Goal: Check status: Check status

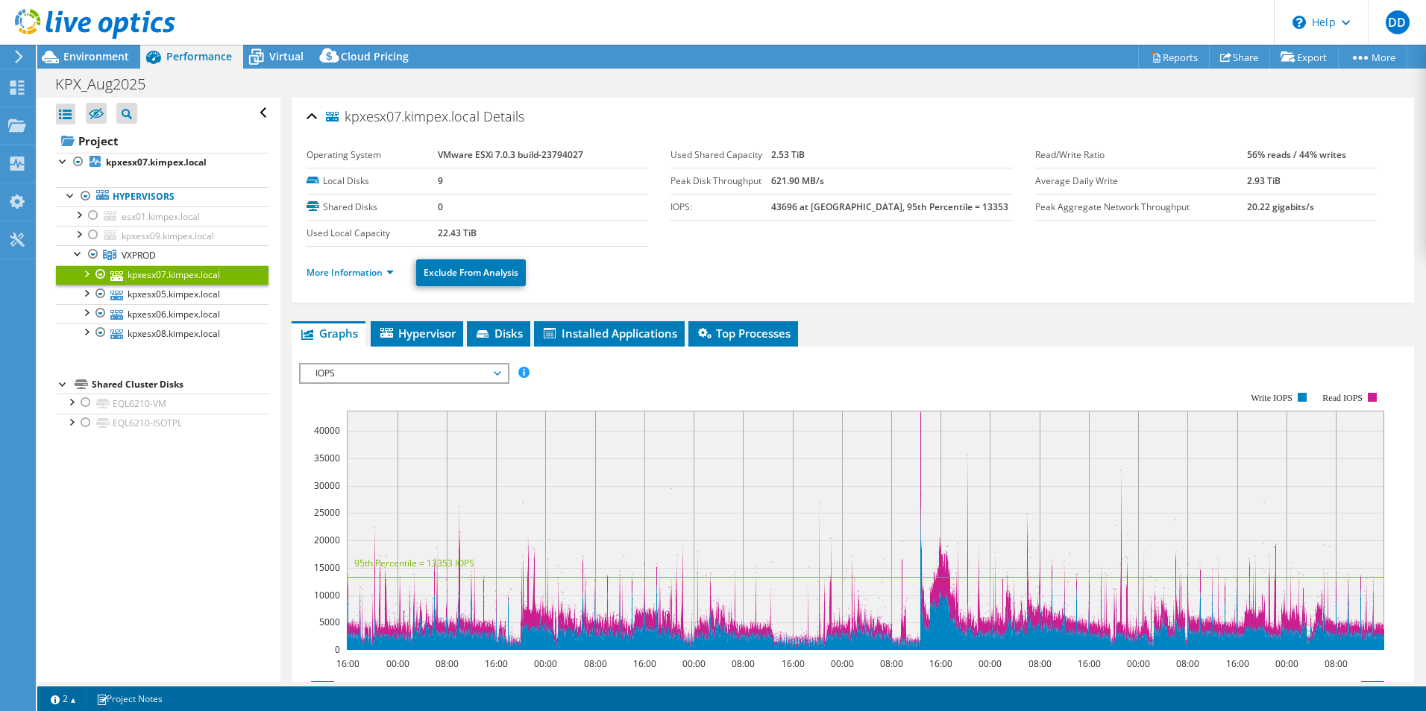
select select "USD"
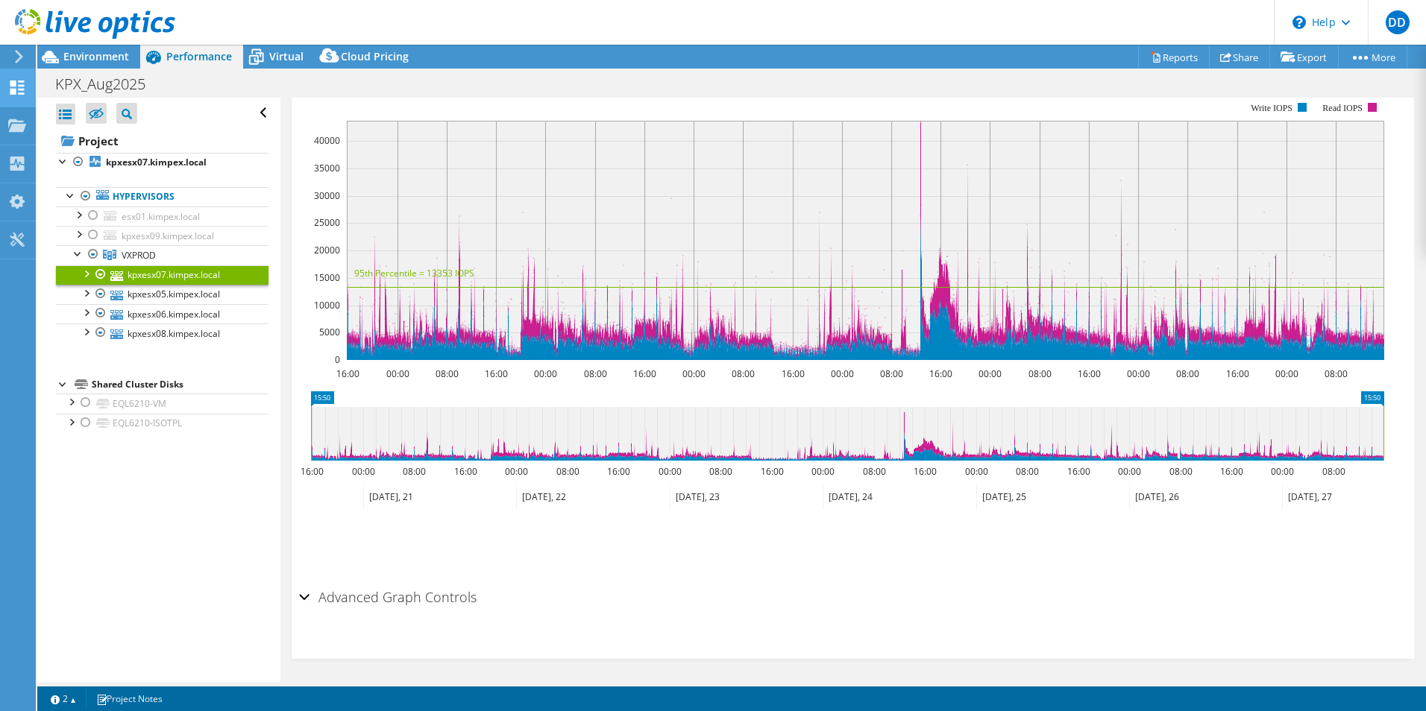
click at [16, 87] on icon at bounding box center [17, 88] width 18 height 14
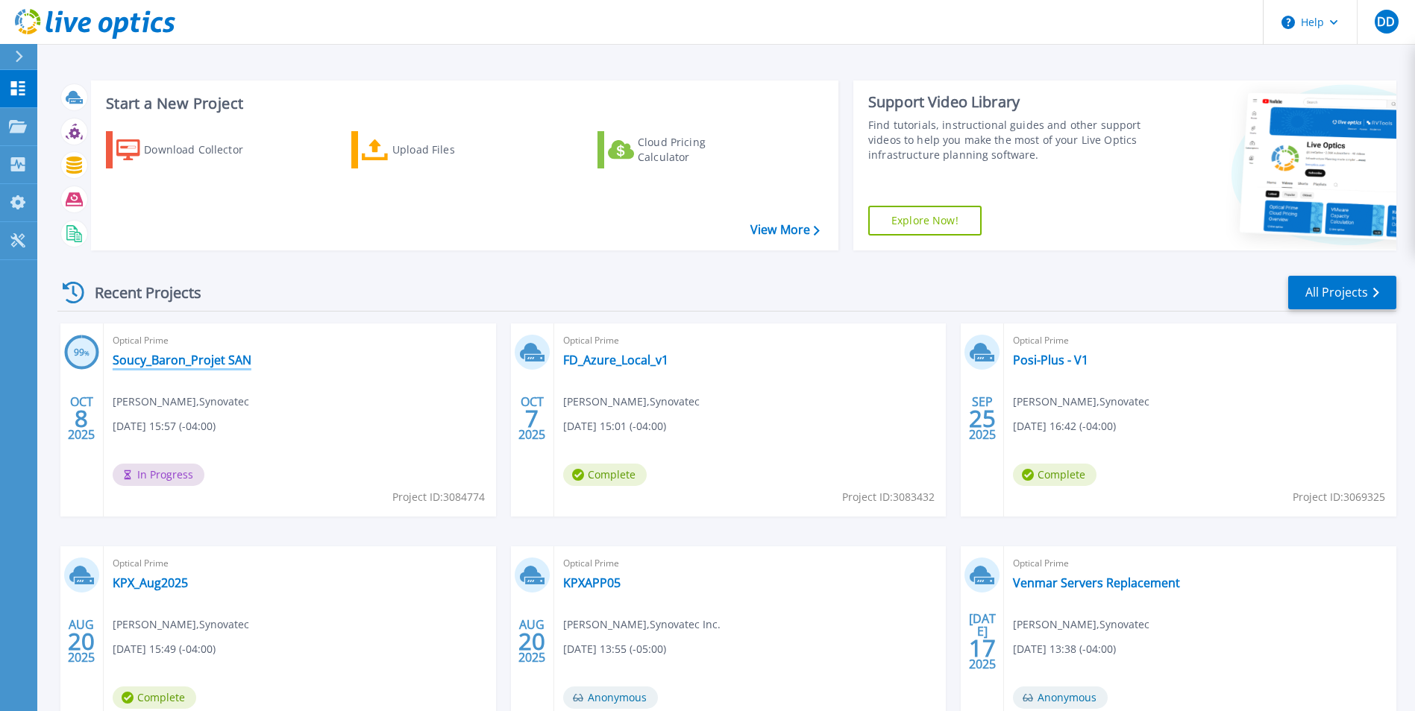
click at [178, 360] on link "Soucy_Baron_Projet SAN" at bounding box center [182, 360] width 139 height 15
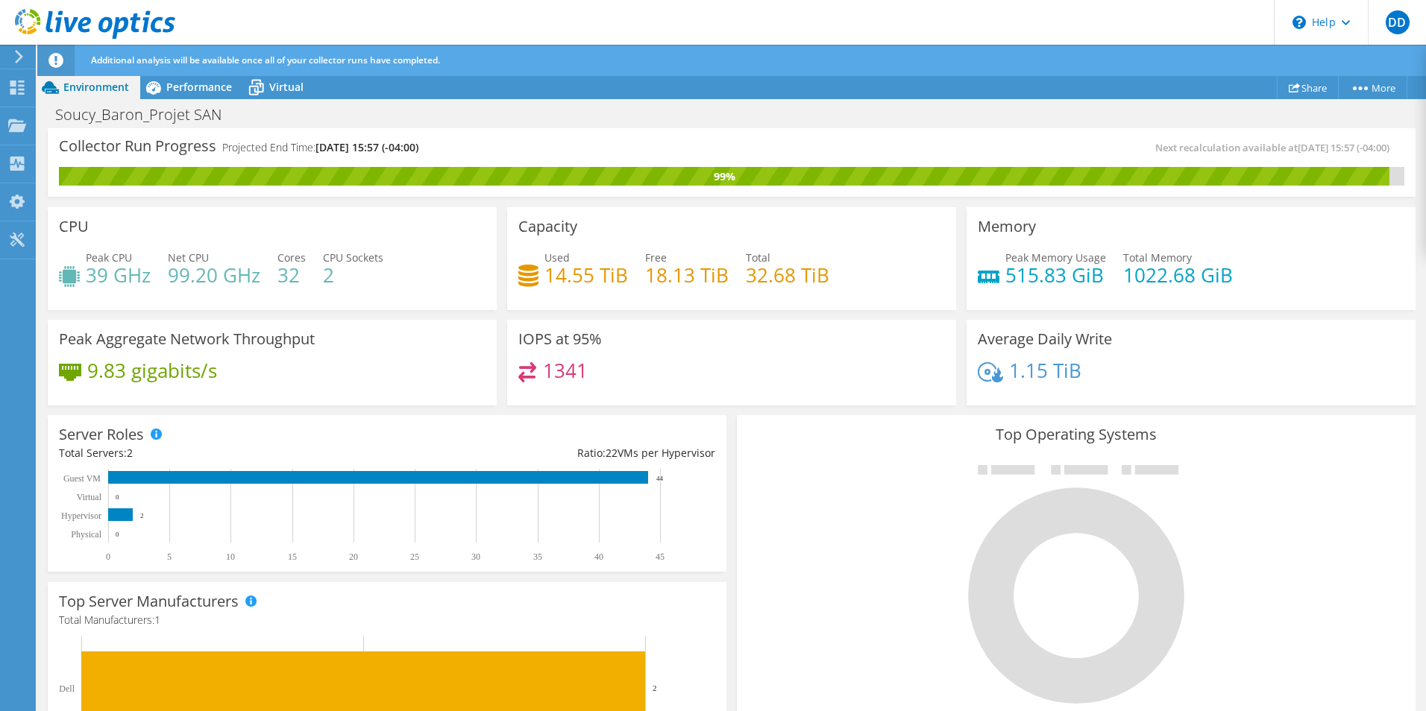
scroll to position [456, 0]
click at [728, 346] on div "IOPS at 95% 1341" at bounding box center [731, 363] width 449 height 87
click at [292, 87] on span "Virtual" at bounding box center [286, 87] width 34 height 14
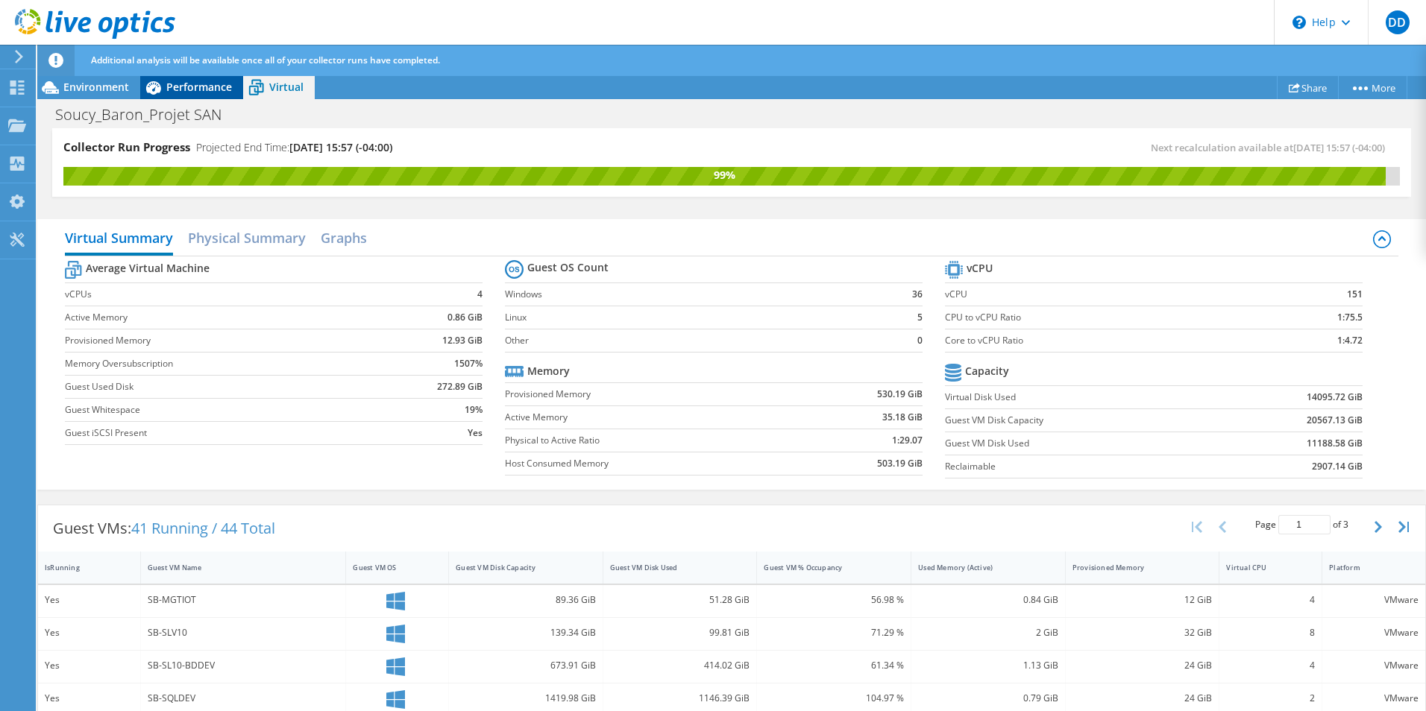
click at [214, 92] on span "Performance" at bounding box center [199, 87] width 66 height 14
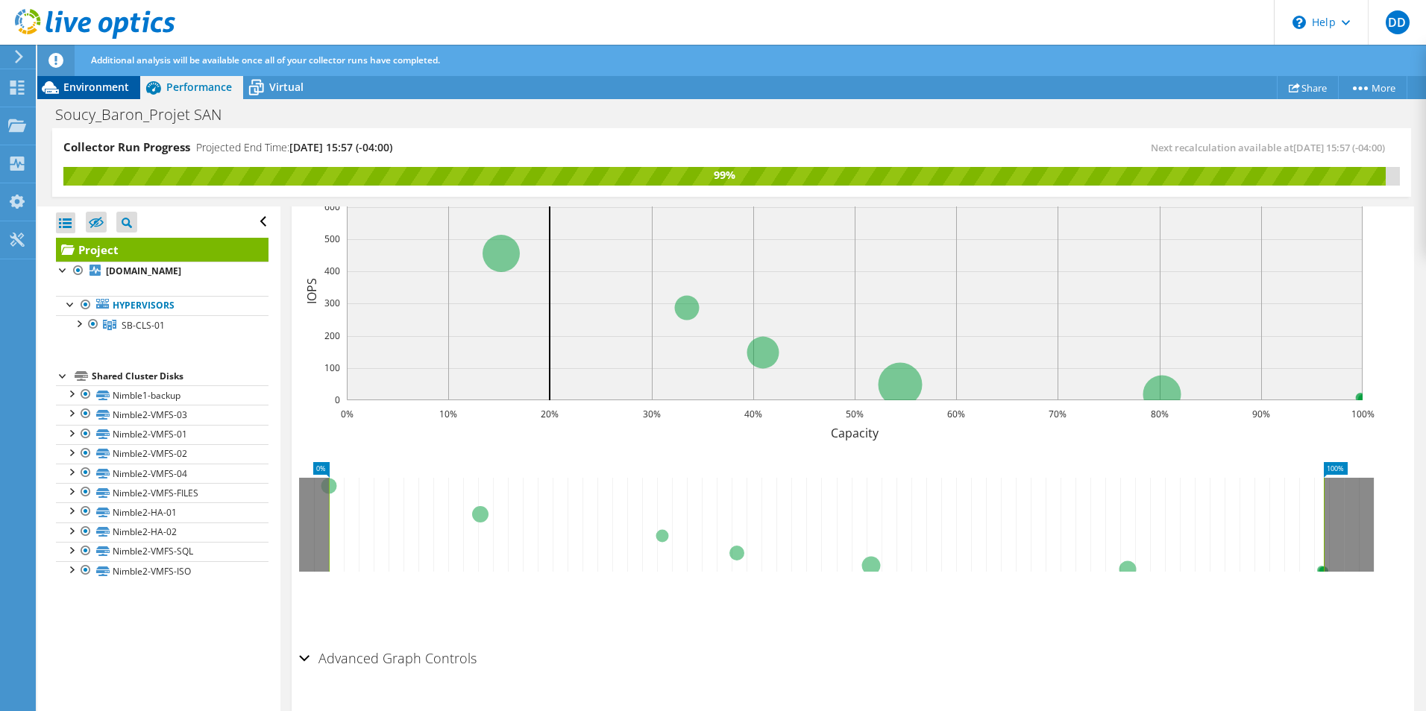
click at [105, 89] on span "Environment" at bounding box center [96, 87] width 66 height 14
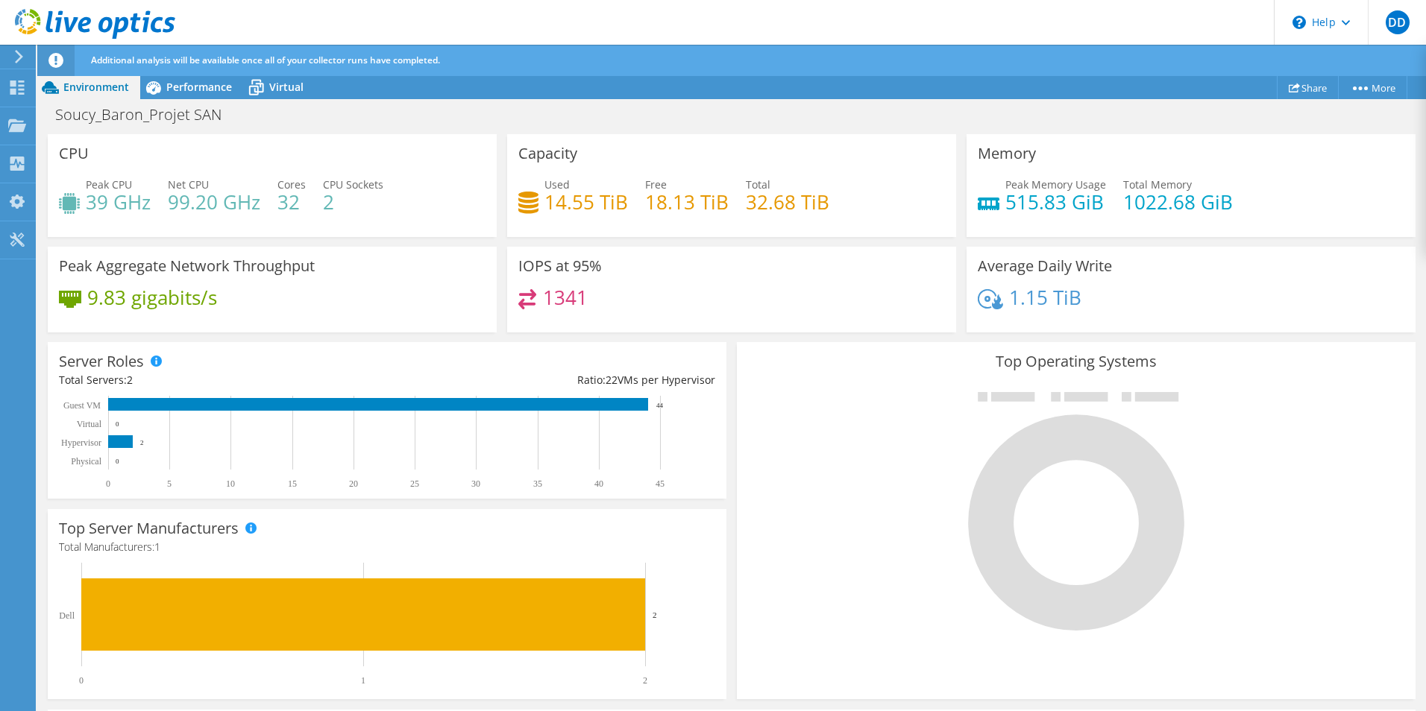
scroll to position [0, 0]
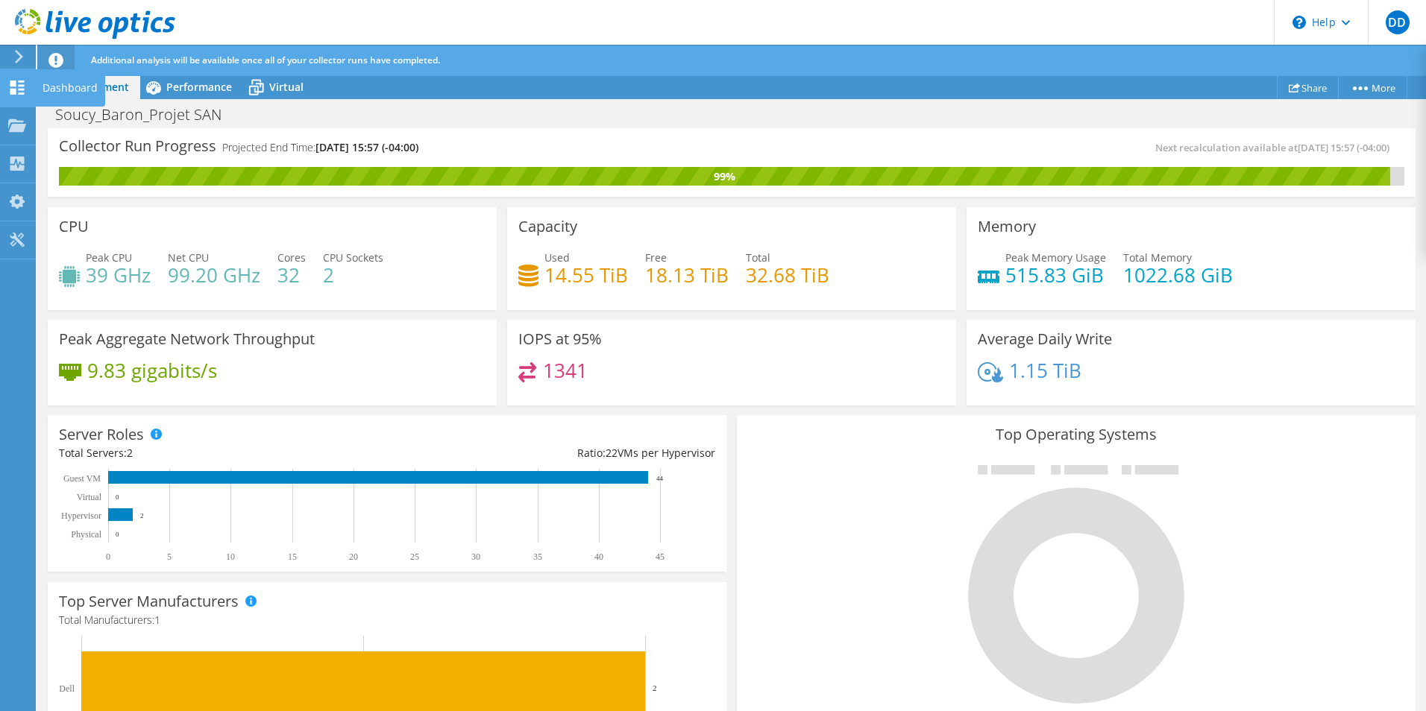
click at [16, 95] on div at bounding box center [17, 89] width 18 height 16
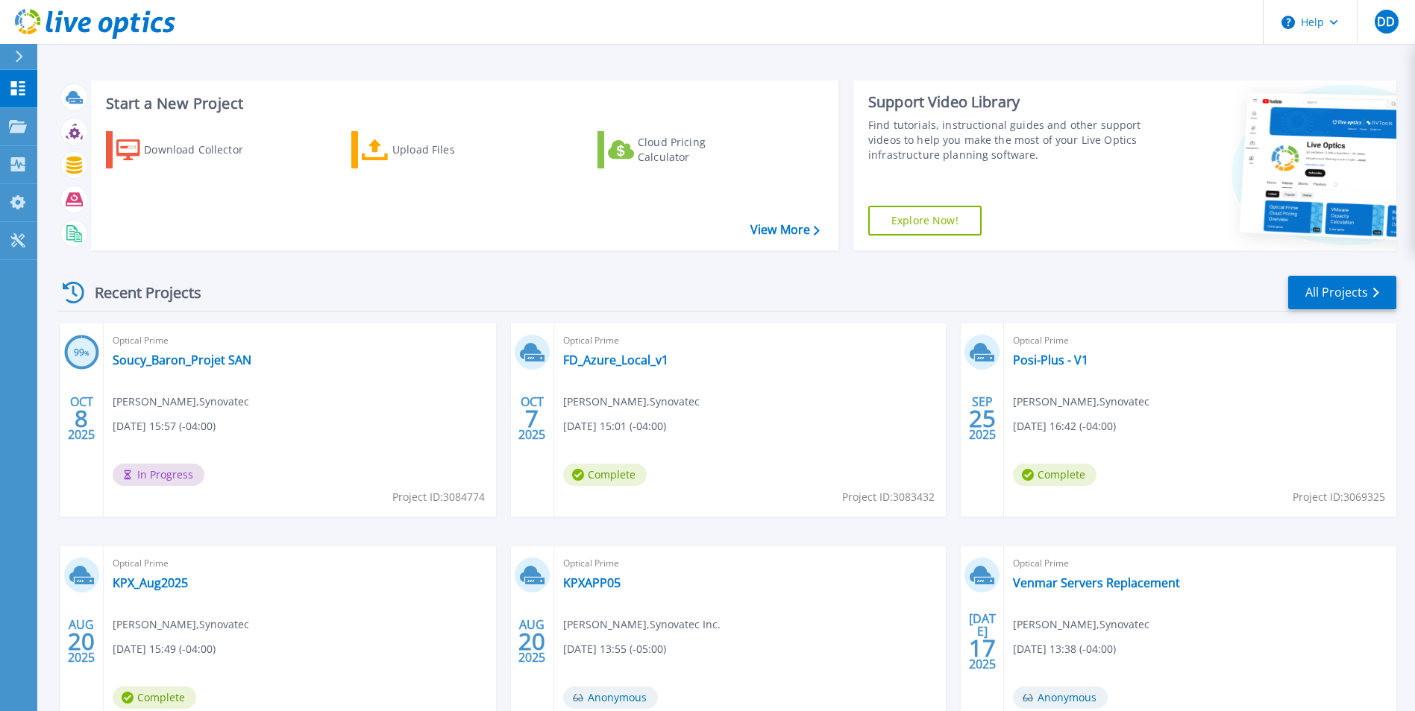
click at [13, 53] on button at bounding box center [18, 57] width 37 height 26
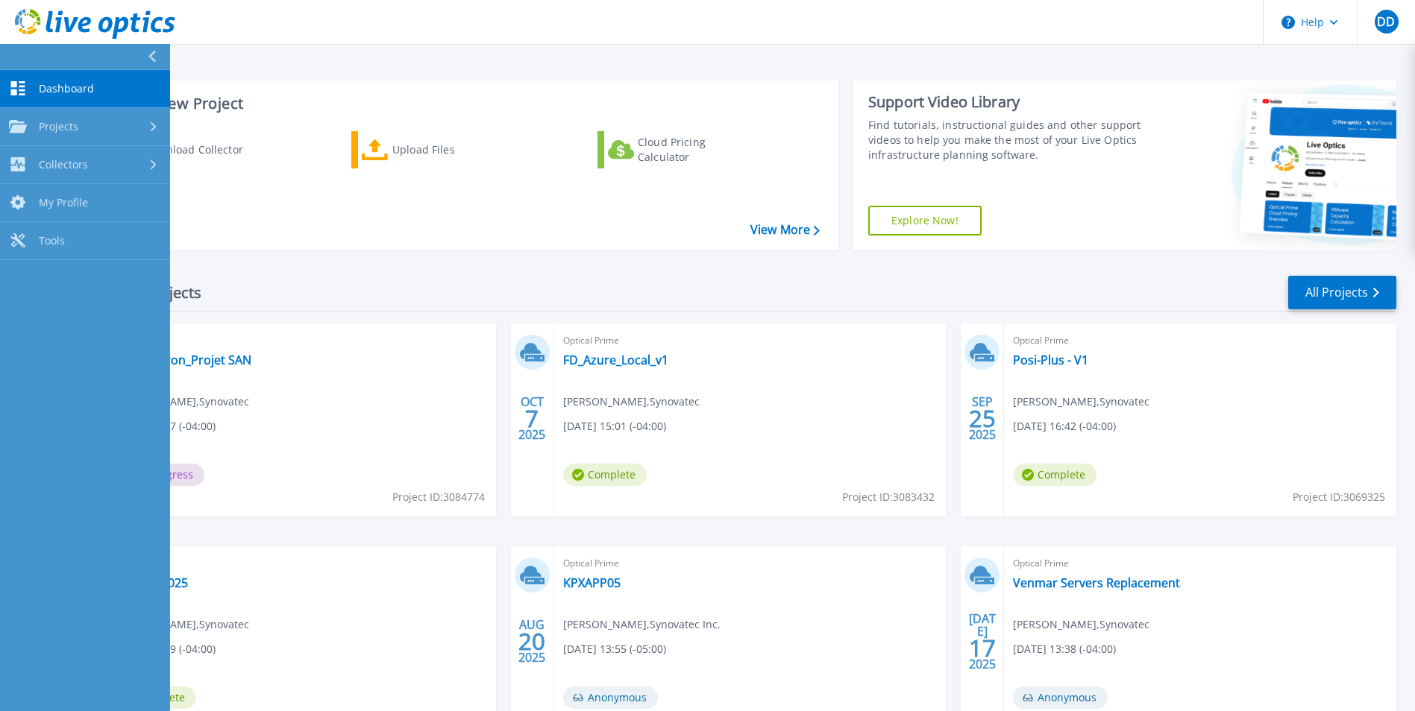
click at [47, 85] on span "Dashboard" at bounding box center [66, 88] width 55 height 13
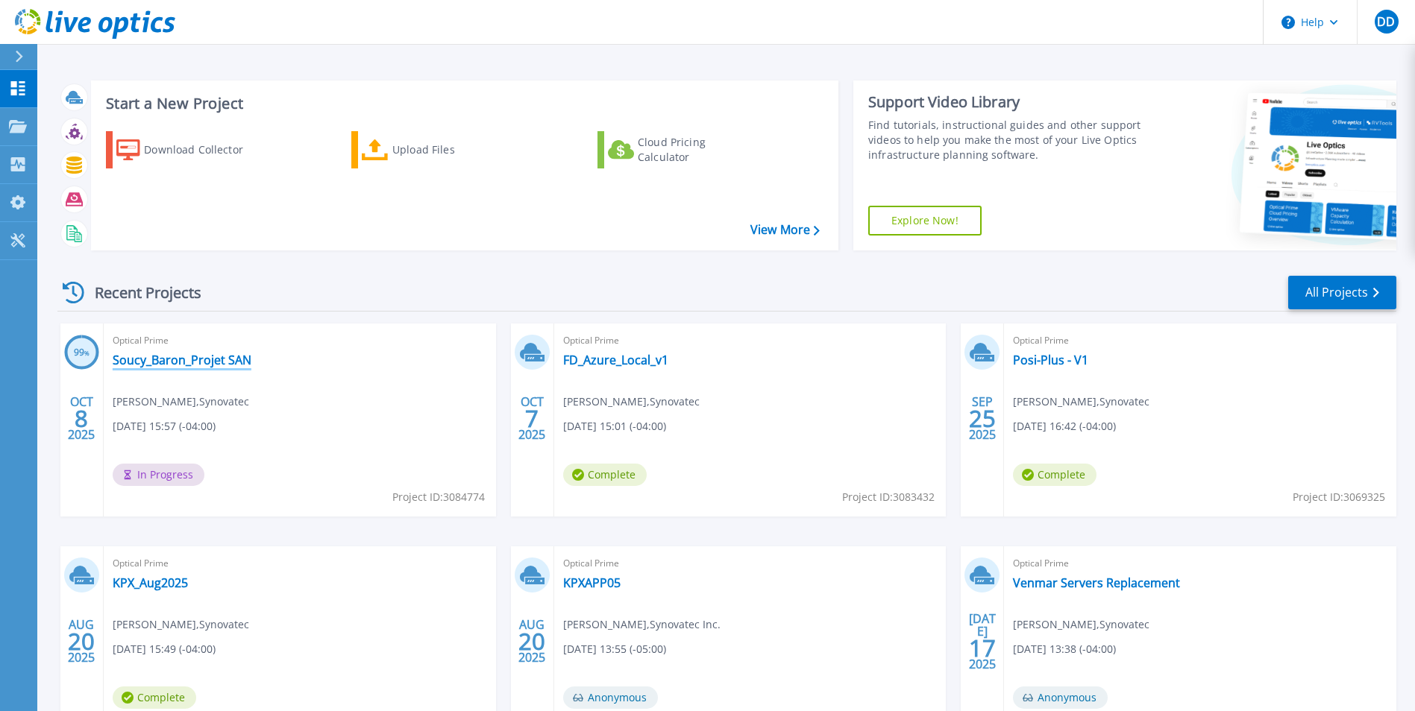
click at [155, 354] on link "Soucy_Baron_Projet SAN" at bounding box center [182, 360] width 139 height 15
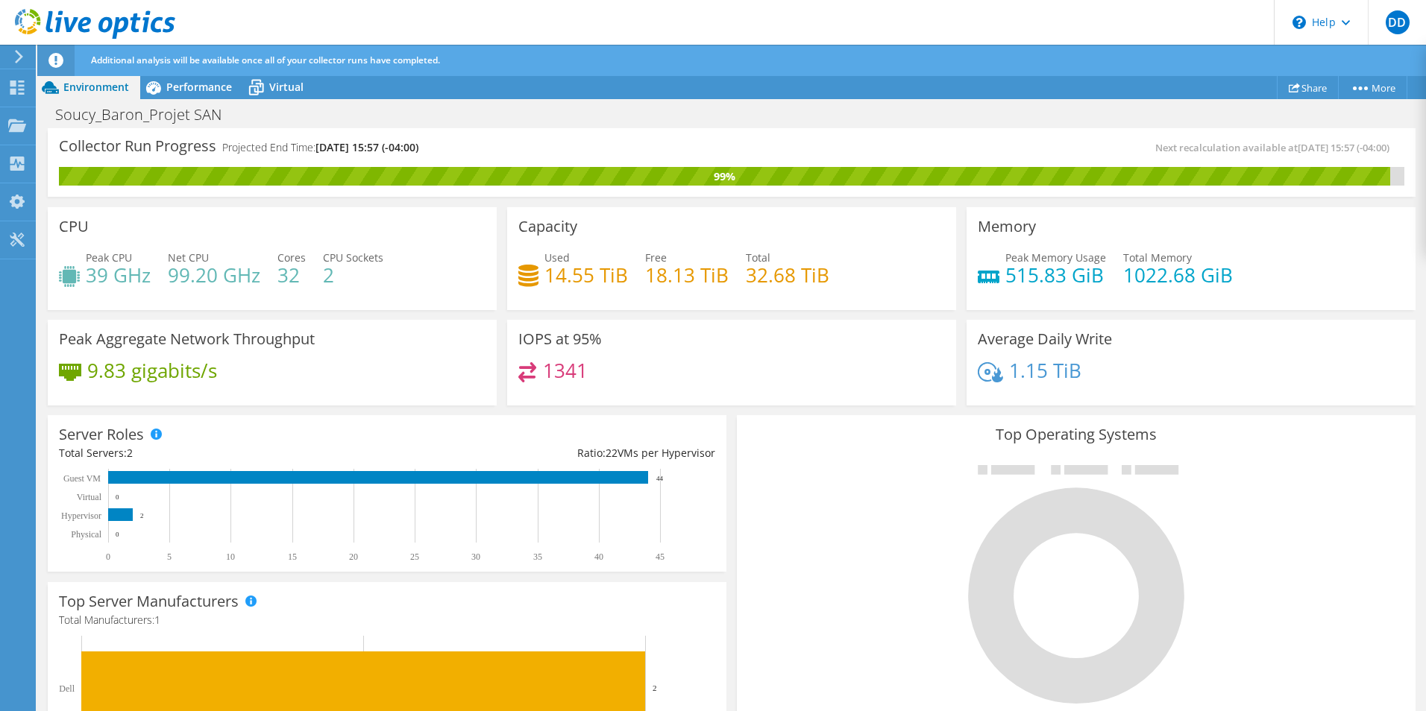
scroll to position [373, 0]
click at [754, 323] on div "IOPS at 95% 1341" at bounding box center [731, 363] width 449 height 87
click at [22, 81] on icon at bounding box center [17, 88] width 18 height 14
